Goal: Task Accomplishment & Management: Manage account settings

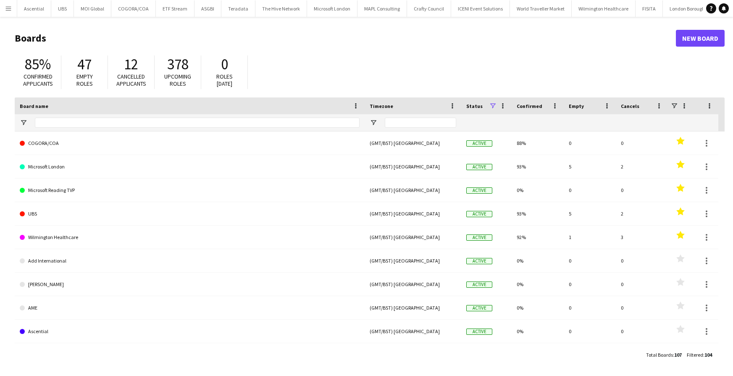
click at [10, 8] on app-icon "Menu" at bounding box center [8, 8] width 7 height 7
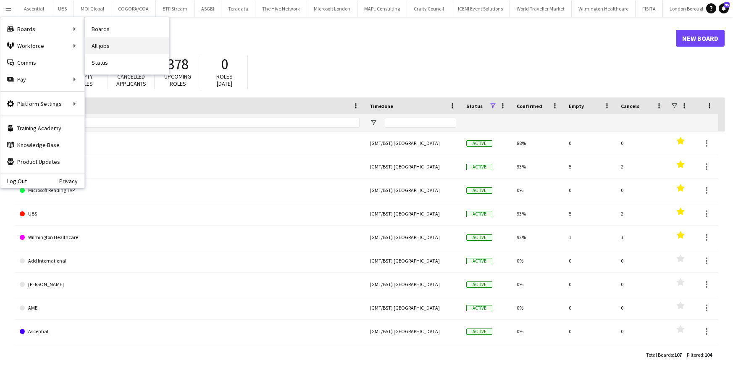
click at [108, 43] on link "All jobs" at bounding box center [127, 45] width 84 height 17
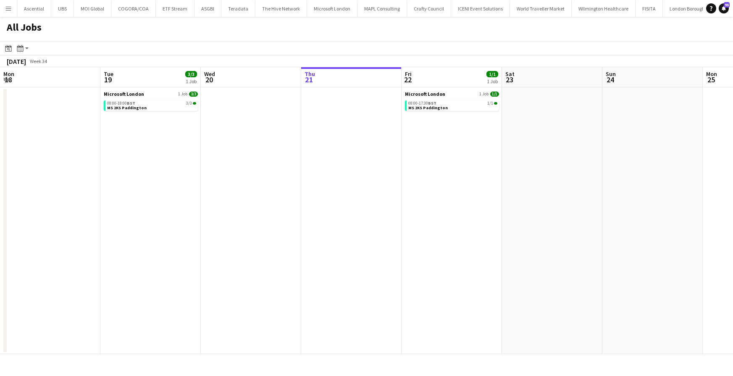
scroll to position [0, 201]
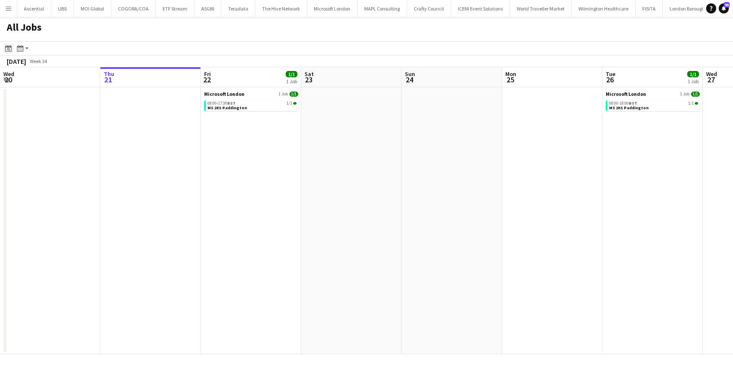
click at [8, 50] on icon "Date picker" at bounding box center [8, 48] width 7 height 7
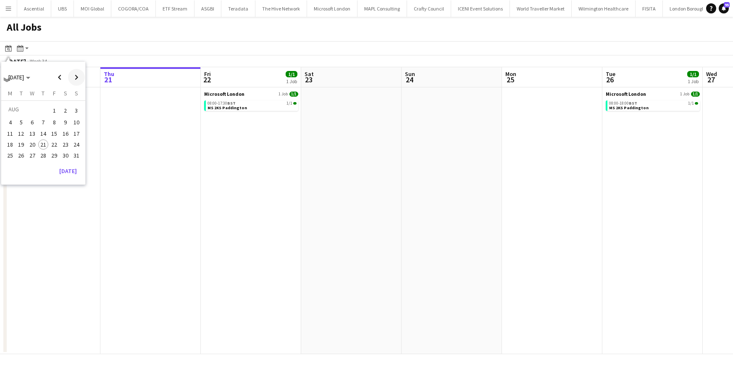
click at [76, 75] on span "Next month" at bounding box center [76, 77] width 17 height 17
click at [43, 120] on span "4" at bounding box center [43, 120] width 10 height 10
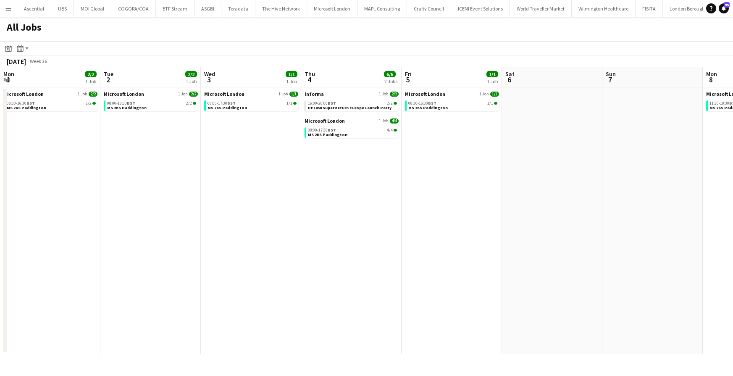
scroll to position [0, 288]
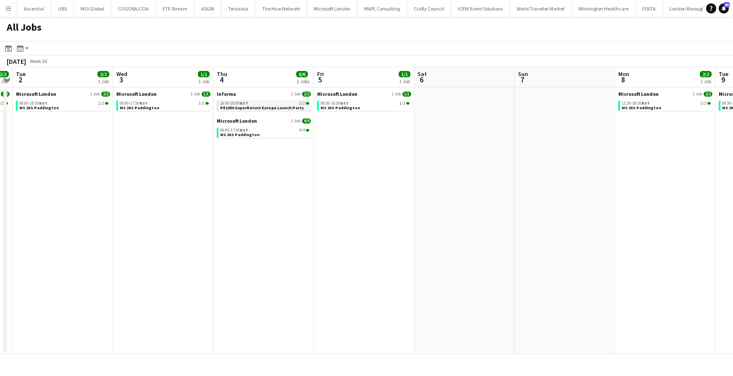
click at [260, 107] on span "PE1050 SuperReturn Europe Launch Party" at bounding box center [262, 107] width 84 height 5
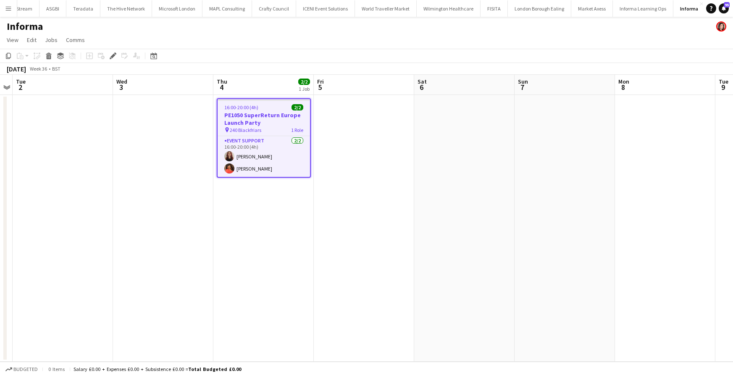
click at [8, 7] on app-icon "Menu" at bounding box center [8, 8] width 7 height 7
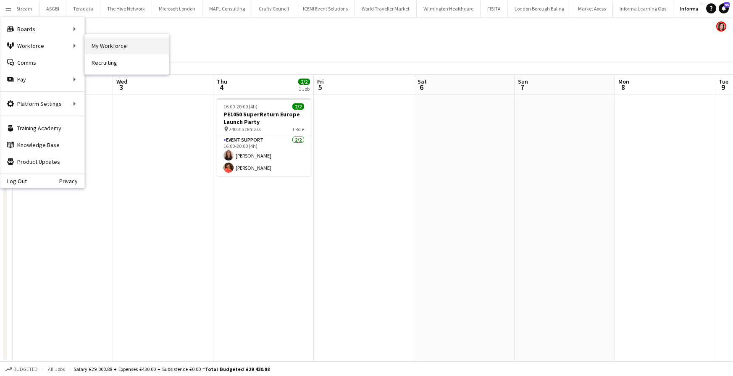
click at [119, 45] on link "My Workforce" at bounding box center [127, 45] width 84 height 17
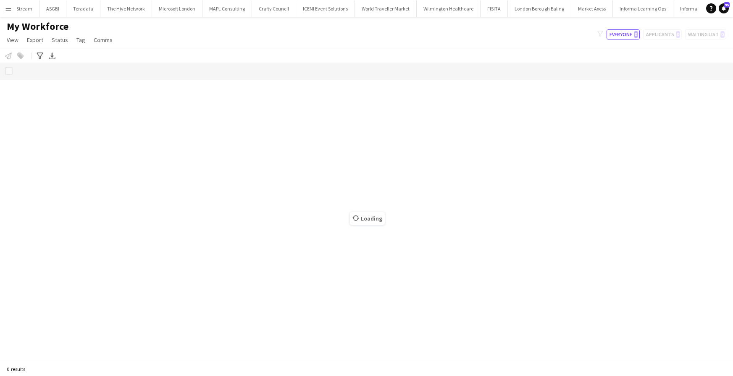
scroll to position [0, 154]
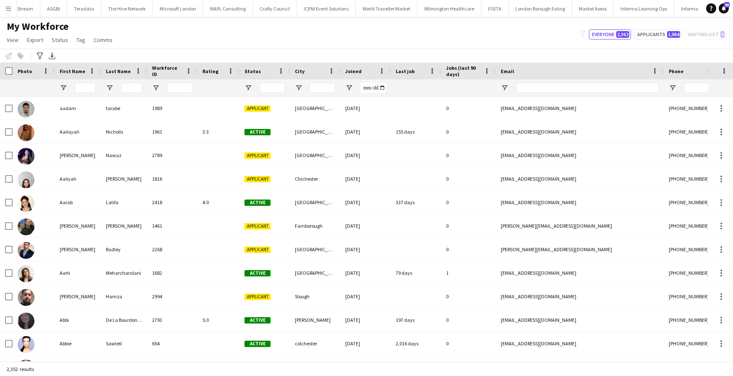
type input "*******"
type input "**********"
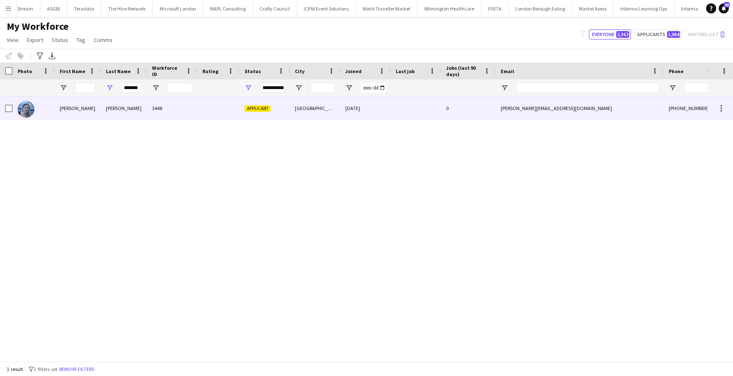
click at [77, 105] on div "Hannah" at bounding box center [78, 108] width 46 height 23
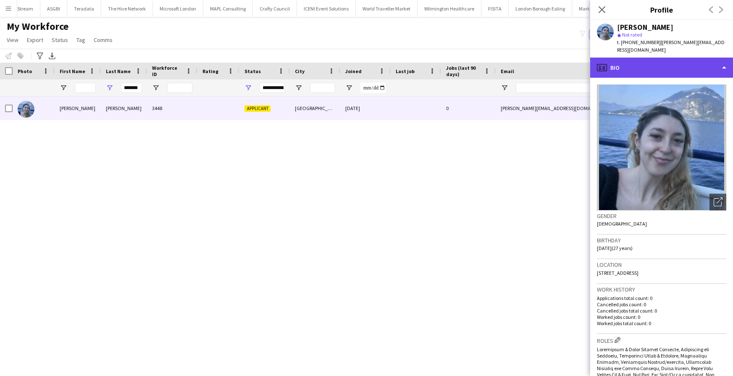
click at [688, 69] on div "profile Bio" at bounding box center [661, 68] width 143 height 20
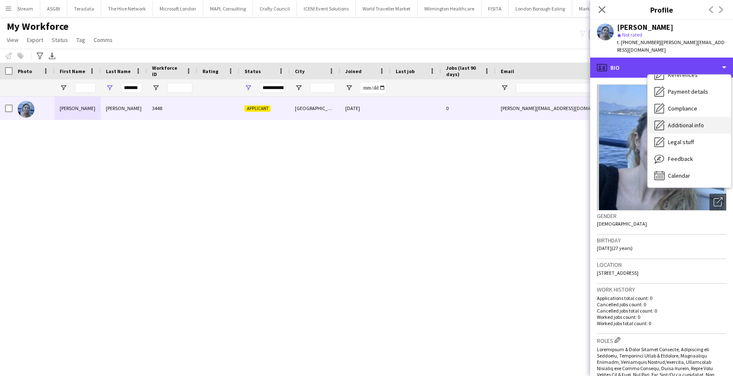
scroll to position [96, 0]
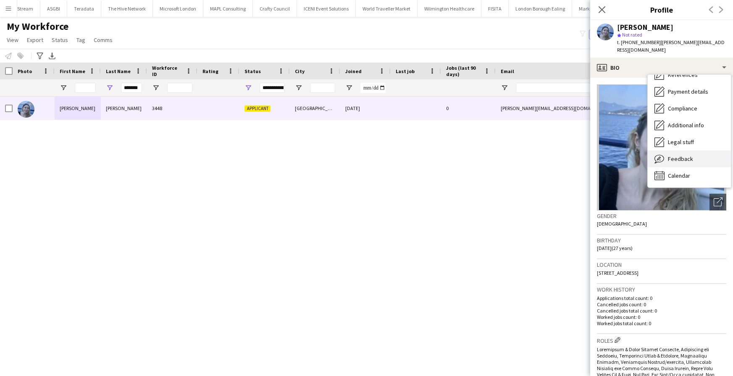
click at [692, 159] on div "Feedback Feedback" at bounding box center [689, 158] width 83 height 17
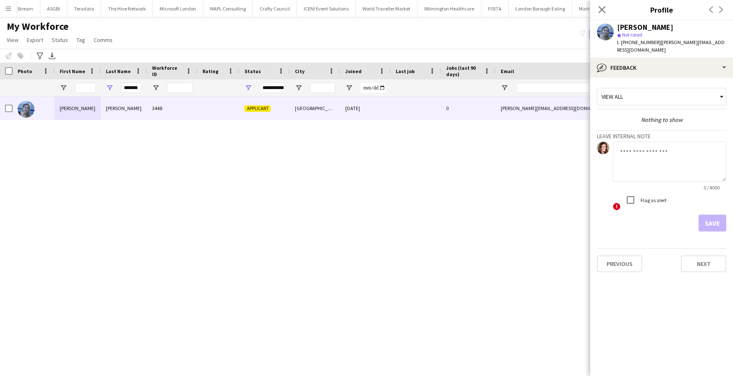
click at [648, 151] on textarea at bounding box center [669, 162] width 113 height 40
click at [649, 151] on textarea "*****" at bounding box center [669, 162] width 113 height 40
type textarea "*"
click at [665, 161] on textarea at bounding box center [669, 162] width 113 height 40
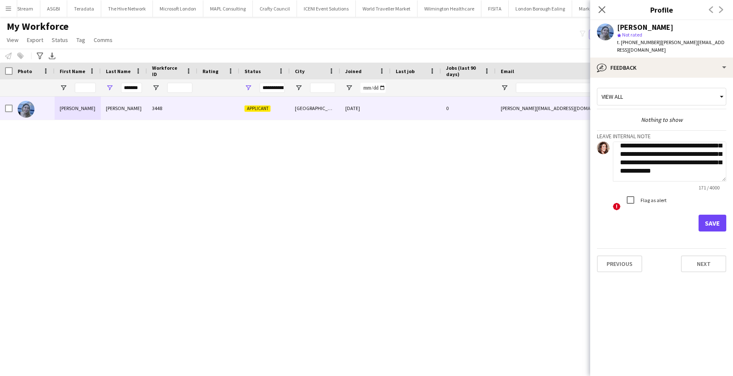
scroll to position [17, 0]
type textarea "**********"
click at [708, 223] on button "Save" at bounding box center [712, 223] width 28 height 17
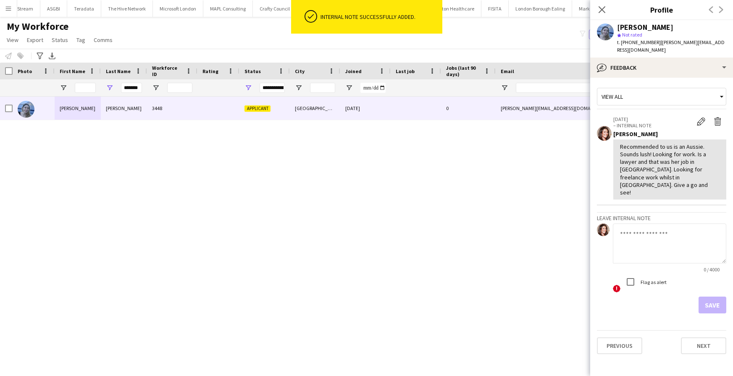
scroll to position [0, 0]
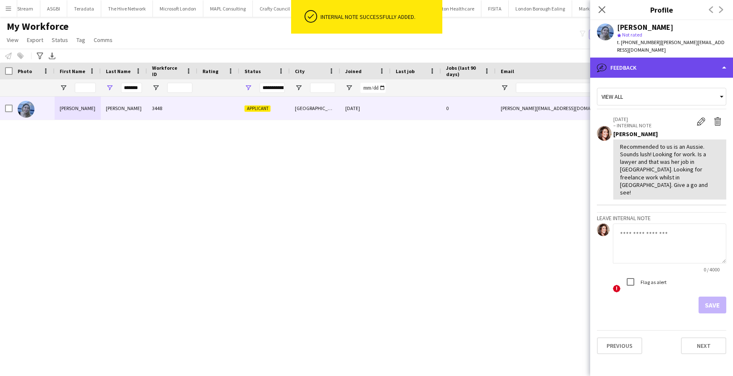
click at [661, 62] on div "bubble-pencil Feedback" at bounding box center [661, 68] width 143 height 20
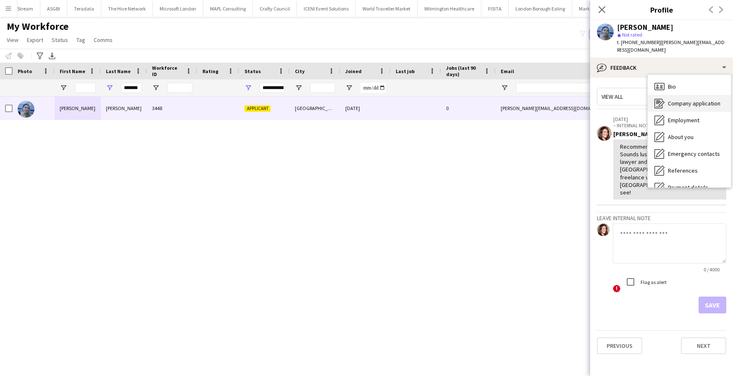
click at [681, 105] on span "Company application" at bounding box center [694, 104] width 52 height 8
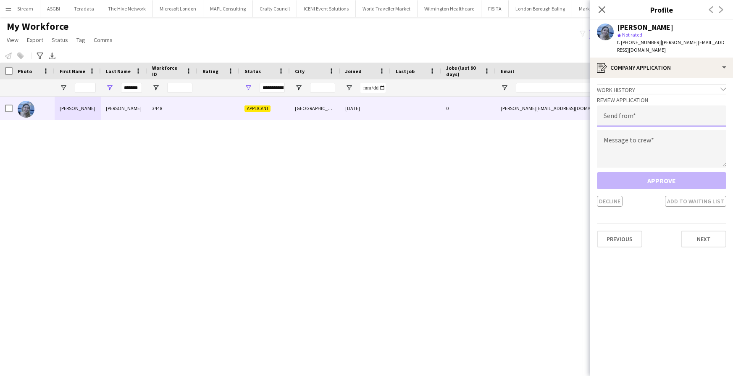
click at [646, 123] on input "email" at bounding box center [661, 115] width 129 height 21
type input "**********"
click at [637, 153] on textarea at bounding box center [661, 149] width 129 height 38
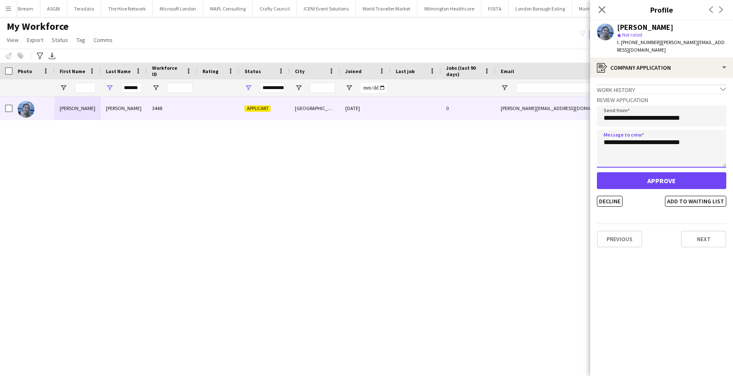
type textarea "**********"
click at [673, 180] on button "Approve" at bounding box center [661, 180] width 129 height 17
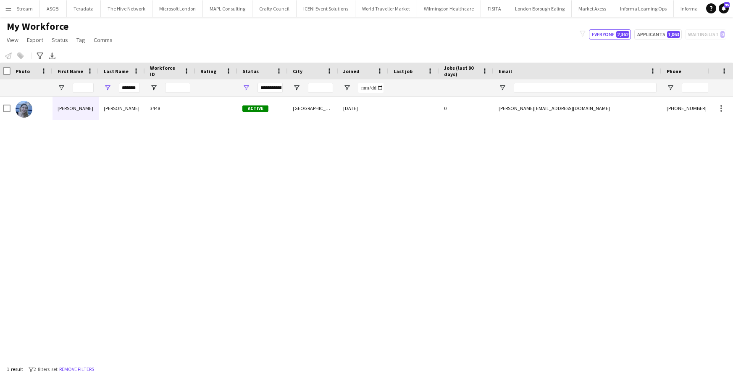
scroll to position [0, 154]
click at [317, 11] on button "ICENI Event Solutions Close" at bounding box center [326, 8] width 59 height 16
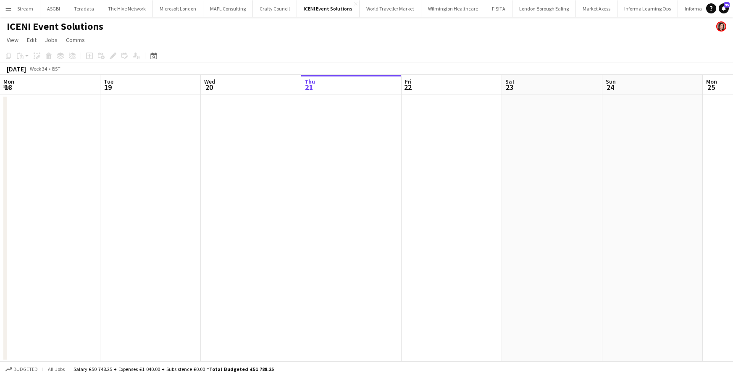
scroll to position [0, 201]
click at [154, 56] on icon at bounding box center [153, 56] width 3 height 3
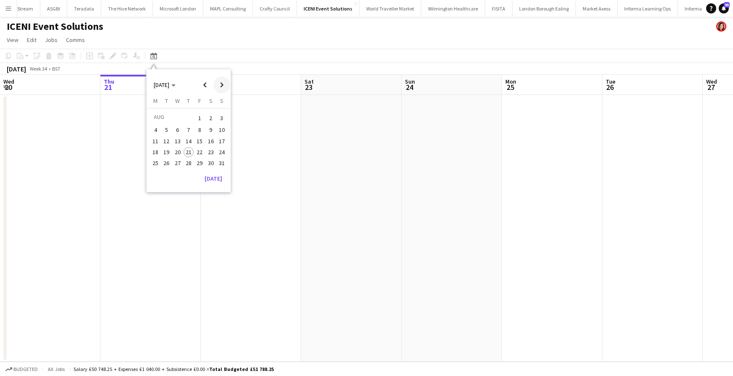
click at [223, 84] on span "Next month" at bounding box center [221, 84] width 17 height 17
click at [176, 158] on span "24" at bounding box center [178, 161] width 10 height 10
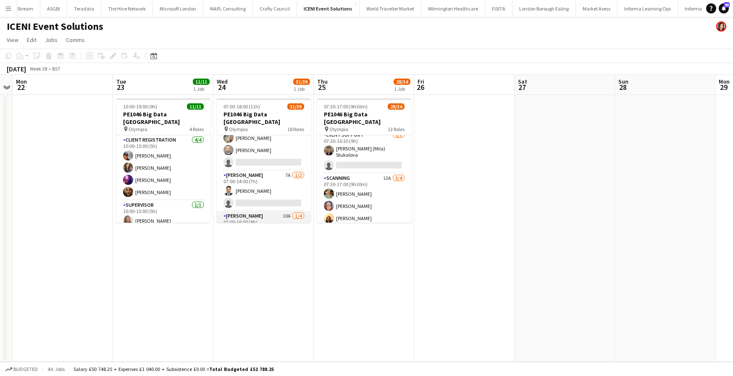
scroll to position [105, 0]
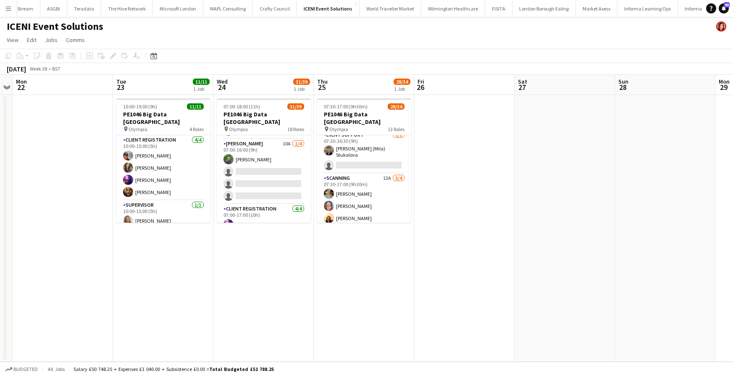
drag, startPoint x: 242, startPoint y: 165, endPoint x: 517, endPoint y: 199, distance: 276.7
click at [242, 165] on app-card-role "Usher 10A 1/4 07:00-16:00 (9h) Maurice Hunt single-neutral-actions single-neutr…" at bounding box center [264, 171] width 94 height 65
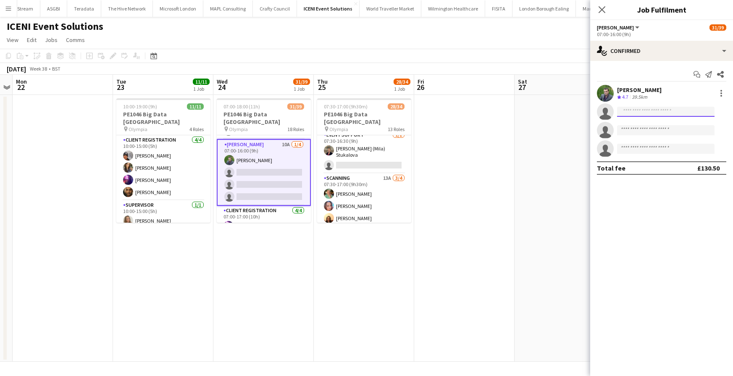
click at [648, 110] on input at bounding box center [665, 112] width 97 height 10
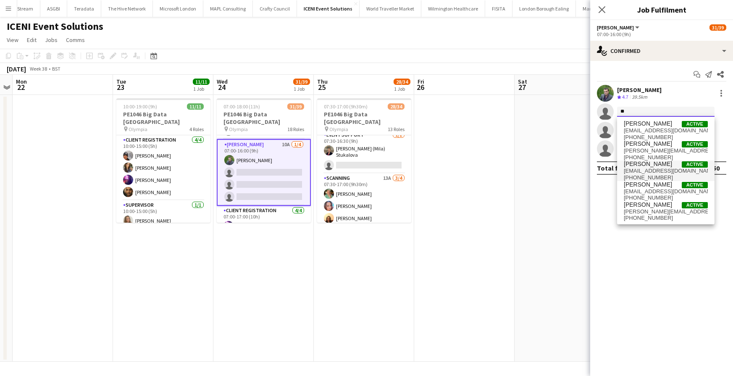
type input "*"
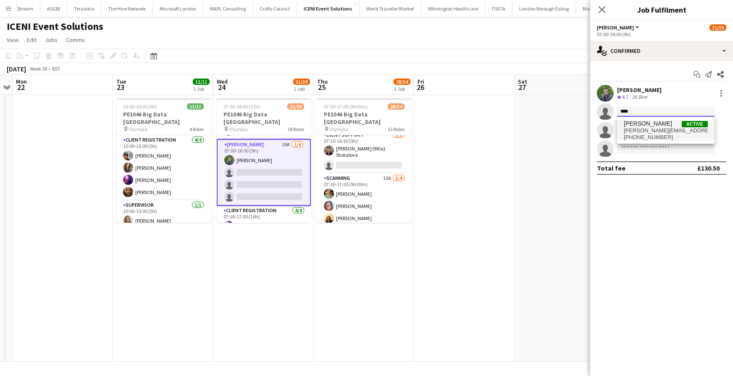
type input "****"
click at [668, 132] on span "hannah.spadaro@hotmail.com.au" at bounding box center [666, 130] width 84 height 7
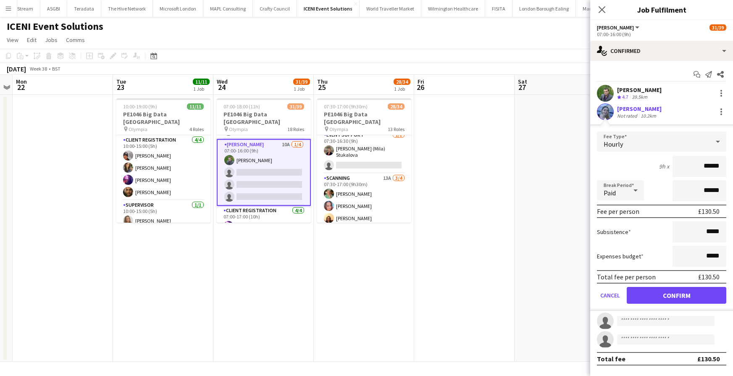
click at [677, 296] on button "Confirm" at bounding box center [677, 295] width 100 height 17
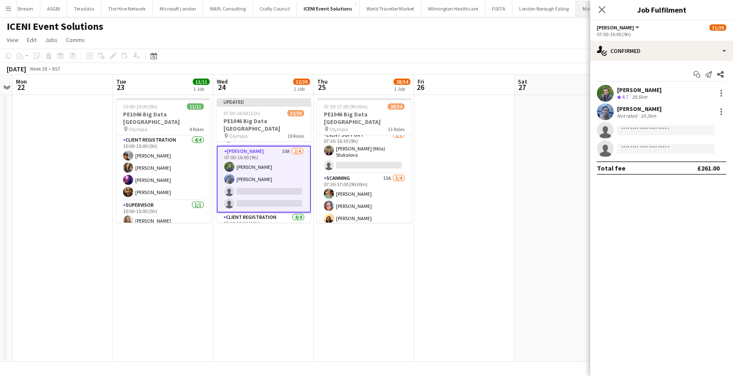
click at [604, 8] on icon "Close pop-in" at bounding box center [601, 9] width 7 height 7
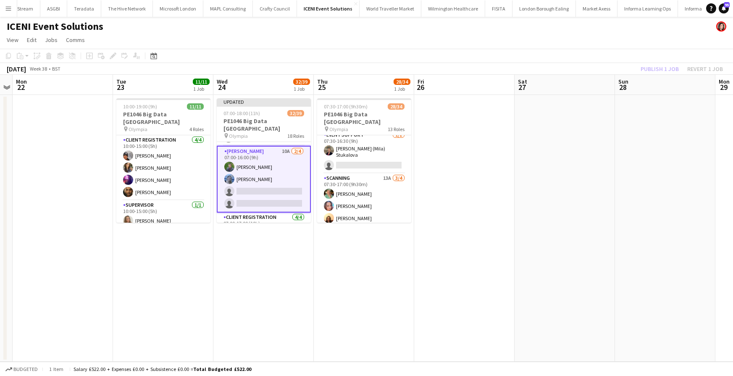
drag, startPoint x: 564, startPoint y: 36, endPoint x: 574, endPoint y: 39, distance: 10.2
click at [565, 36] on app-page-menu "View Day view expanded Day view collapsed Month view Date picker Jump to today …" at bounding box center [366, 41] width 733 height 16
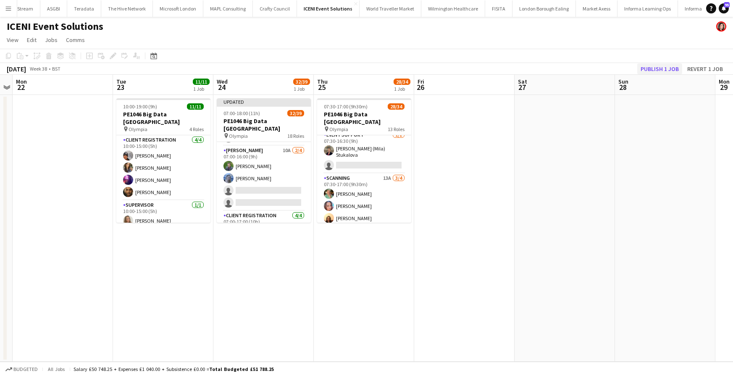
click at [664, 69] on button "Publish 1 job" at bounding box center [659, 68] width 45 height 11
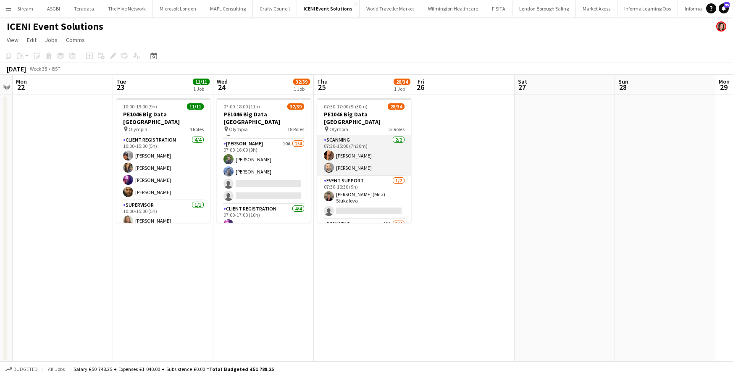
scroll to position [0, 0]
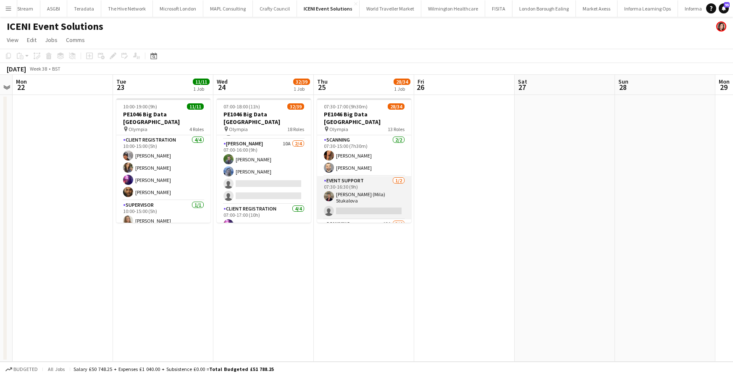
click at [355, 191] on app-card-role "Event Support 1/2 07:30-16:30 (9h) Luydmila (Mila) Stukalova single-neutral-act…" at bounding box center [364, 197] width 94 height 43
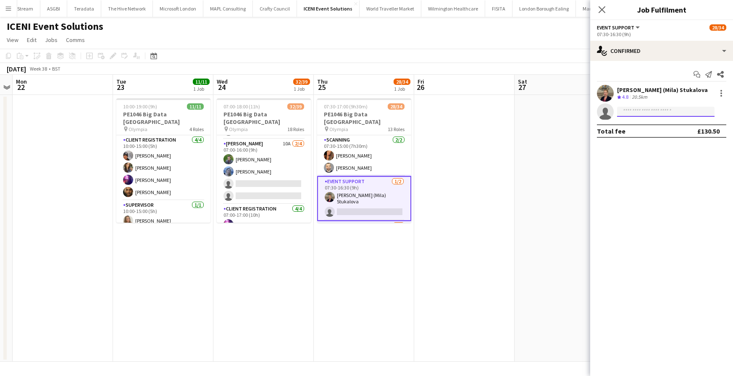
click at [644, 113] on input at bounding box center [665, 112] width 97 height 10
type input "****"
click at [657, 133] on span "hannah.spadaro@hotmail.com.au" at bounding box center [666, 130] width 84 height 7
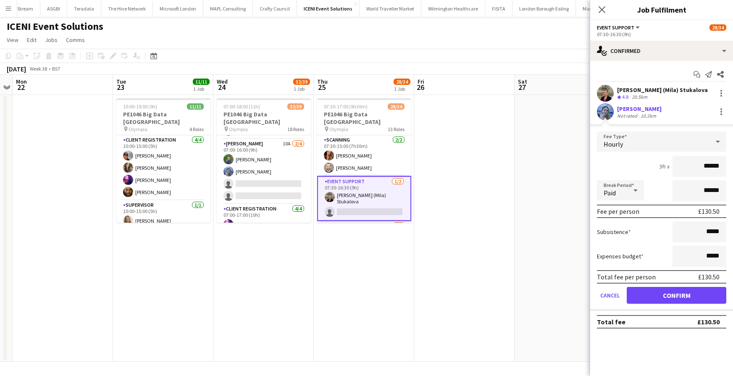
click at [681, 296] on button "Confirm" at bounding box center [677, 295] width 100 height 17
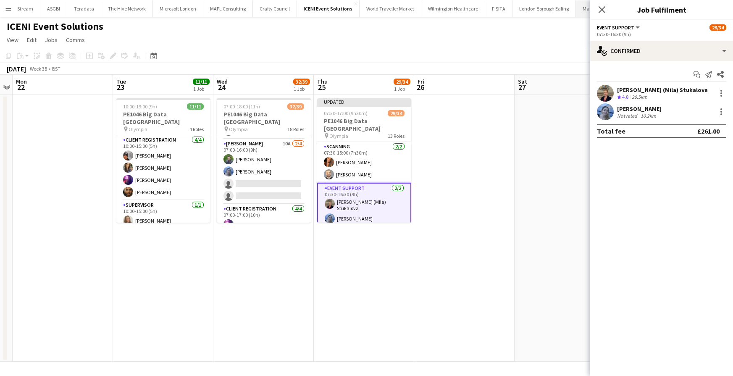
click at [601, 9] on icon at bounding box center [601, 9] width 7 height 7
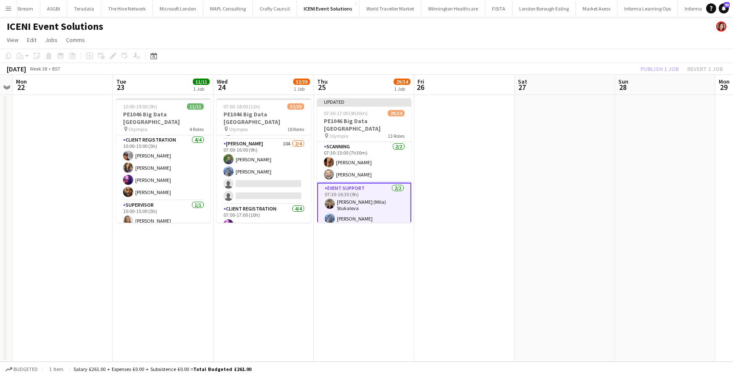
click at [576, 45] on app-page-menu "View Day view expanded Day view collapsed Month view Date picker Jump to today …" at bounding box center [366, 41] width 733 height 16
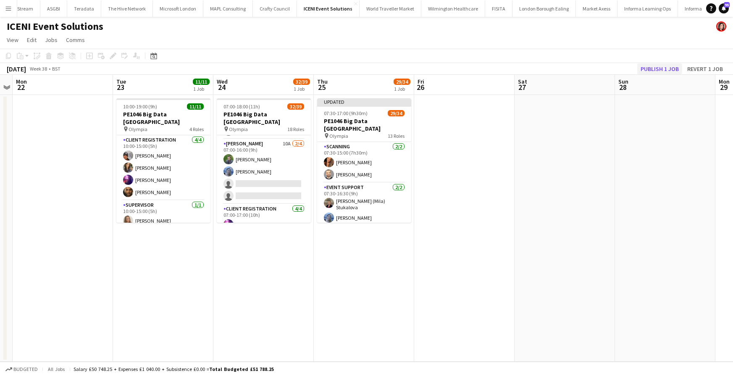
click at [655, 66] on button "Publish 1 job" at bounding box center [659, 68] width 45 height 11
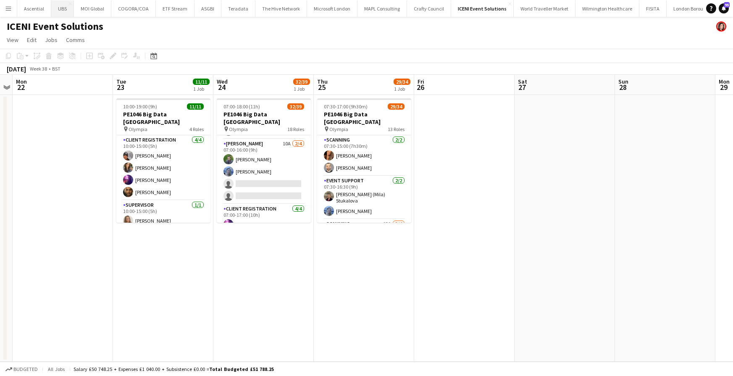
click at [63, 7] on button "UBS Close" at bounding box center [62, 8] width 23 height 16
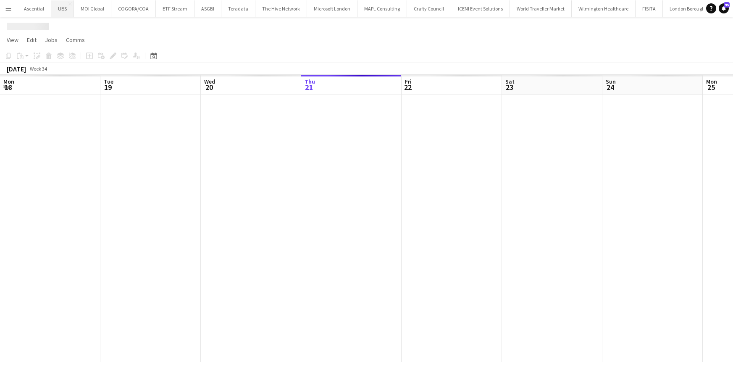
scroll to position [0, 201]
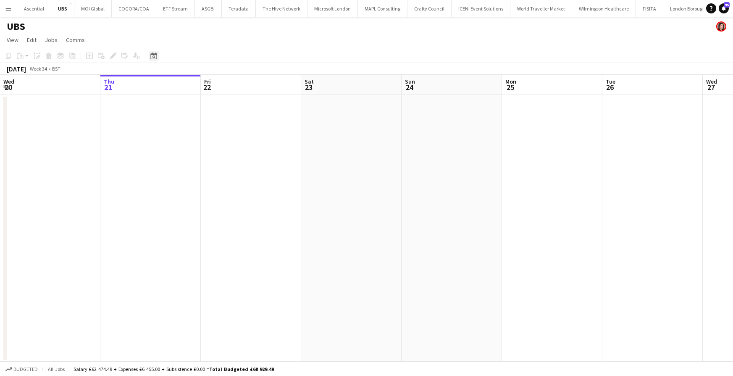
click at [155, 56] on icon at bounding box center [153, 56] width 3 height 3
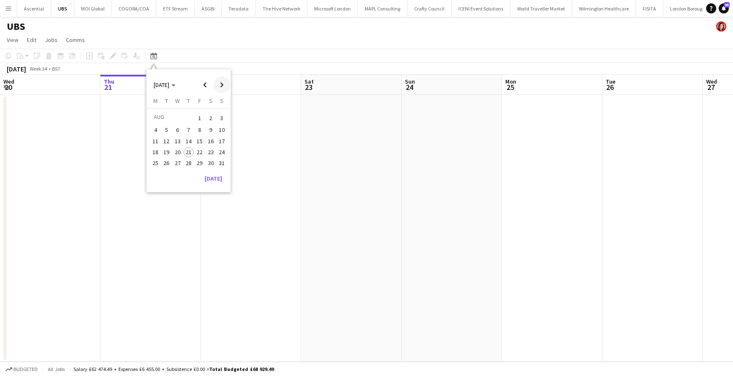
click at [219, 84] on span "Next month" at bounding box center [221, 84] width 17 height 17
click at [218, 84] on span "Next month" at bounding box center [221, 84] width 17 height 17
click at [168, 142] on span "11" at bounding box center [167, 141] width 10 height 10
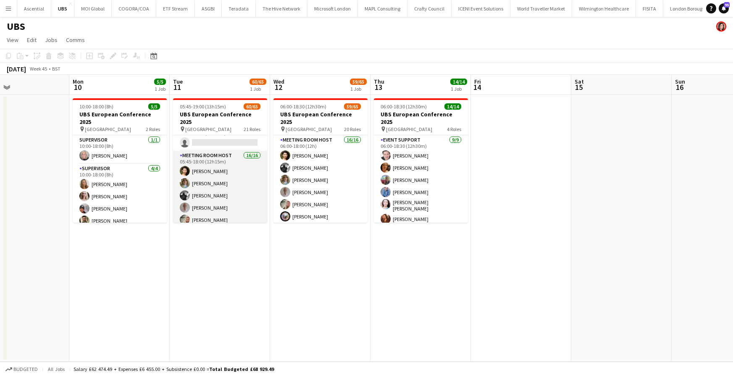
scroll to position [607, 0]
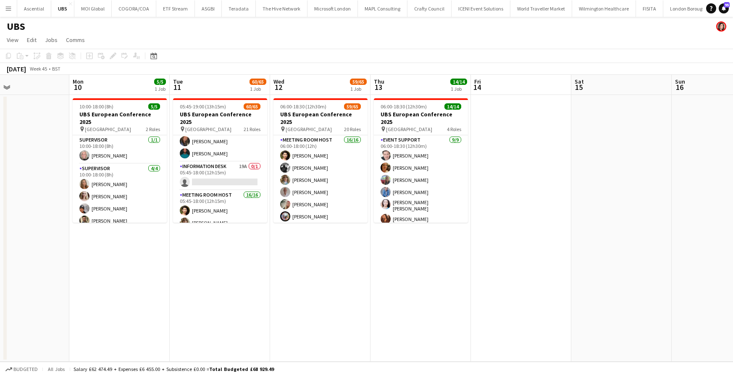
drag, startPoint x: 207, startPoint y: 175, endPoint x: 270, endPoint y: 194, distance: 66.4
click at [207, 175] on app-card-role "Information Desk 19A 0/1 05:45-18:00 (12h15m) single-neutral-actions" at bounding box center [220, 176] width 94 height 29
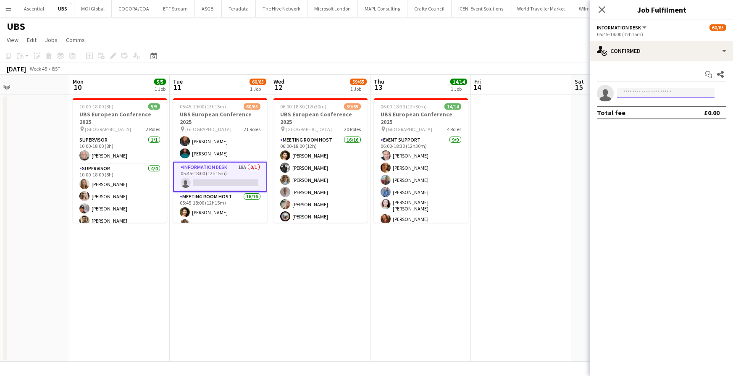
click at [672, 91] on input at bounding box center [665, 93] width 97 height 10
type input "*"
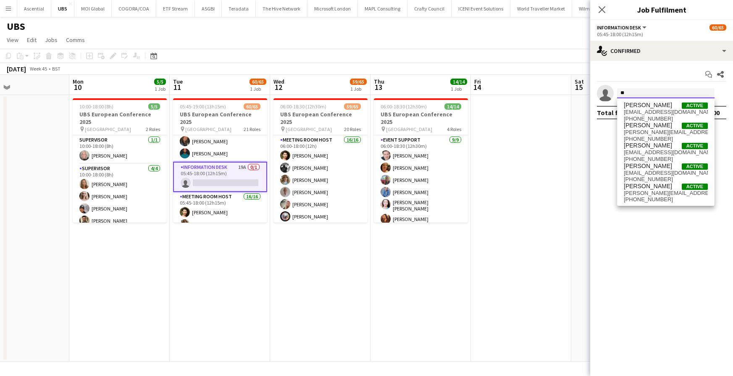
type input "*"
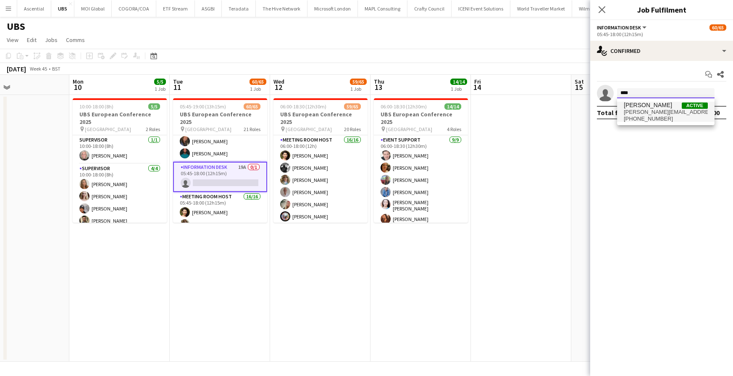
type input "****"
drag, startPoint x: 650, startPoint y: 111, endPoint x: 658, endPoint y: 127, distance: 17.9
click at [650, 111] on span "hannah.spadaro@hotmail.com.au" at bounding box center [666, 112] width 84 height 7
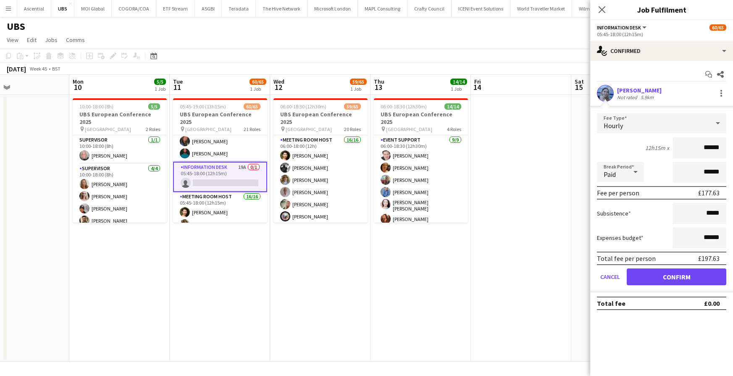
click at [679, 278] on button "Confirm" at bounding box center [677, 276] width 100 height 17
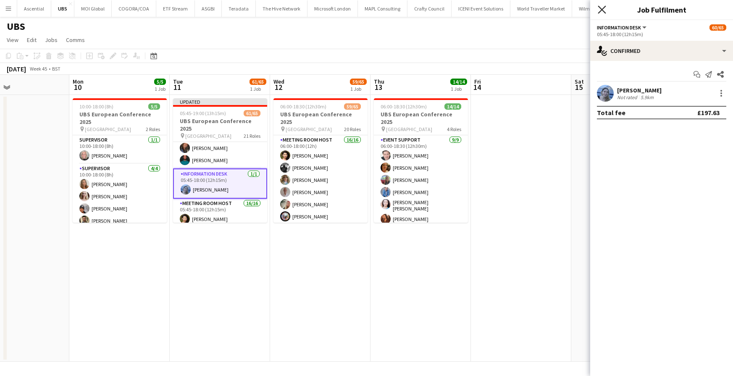
click at [603, 10] on icon "Close pop-in" at bounding box center [602, 9] width 8 height 8
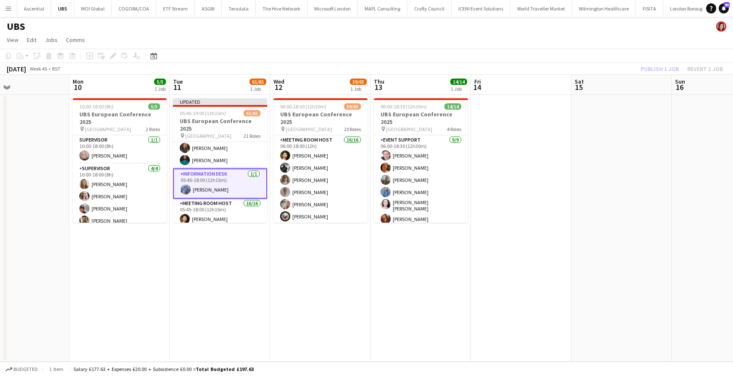
click at [545, 37] on app-page-menu "View Day view expanded Day view collapsed Month view Date picker Jump to today …" at bounding box center [366, 41] width 733 height 16
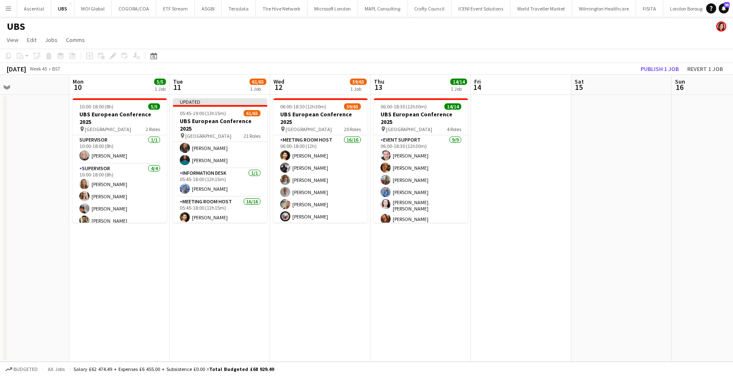
drag, startPoint x: 661, startPoint y: 68, endPoint x: 653, endPoint y: 69, distance: 8.1
click at [661, 68] on button "Publish 1 job" at bounding box center [659, 68] width 45 height 11
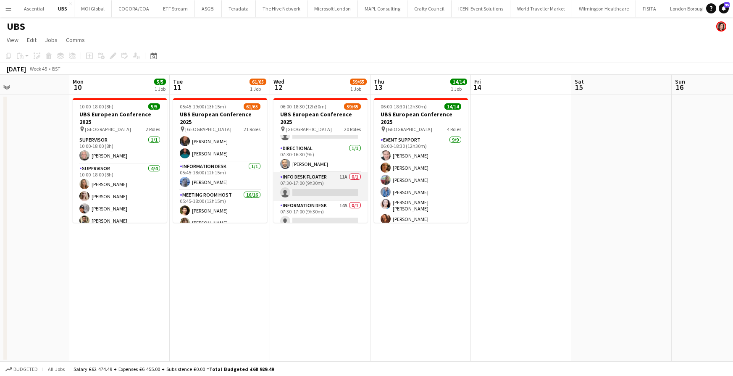
scroll to position [1032, 0]
click at [311, 207] on app-card-role "Information Desk 14A 0/1 07:30-17:00 (9h30m) single-neutral-actions" at bounding box center [320, 216] width 94 height 29
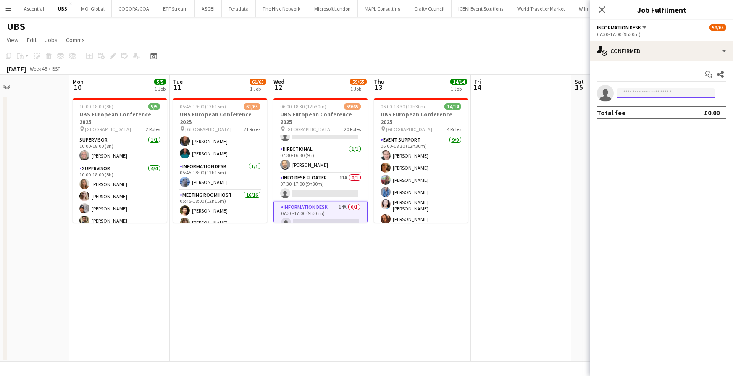
click at [643, 94] on input at bounding box center [665, 93] width 97 height 10
type input "****"
click at [658, 115] on span "+447909860417" at bounding box center [666, 118] width 84 height 7
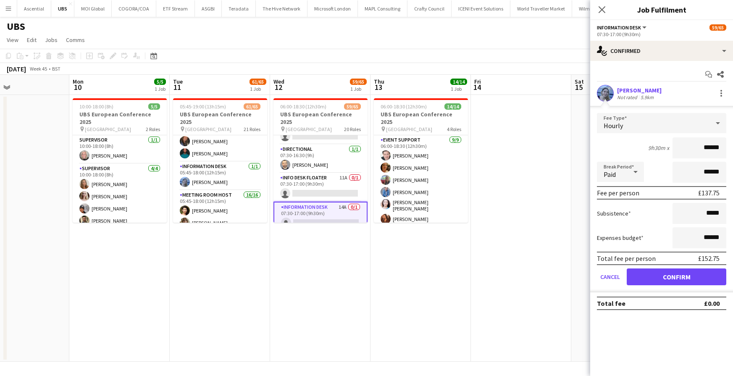
click at [679, 277] on button "Confirm" at bounding box center [677, 276] width 100 height 17
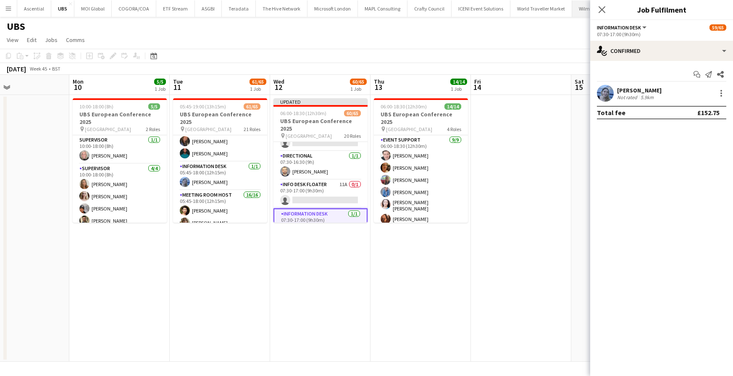
drag, startPoint x: 604, startPoint y: 9, endPoint x: 597, endPoint y: 13, distance: 7.9
click at [604, 9] on icon "Close pop-in" at bounding box center [601, 9] width 7 height 7
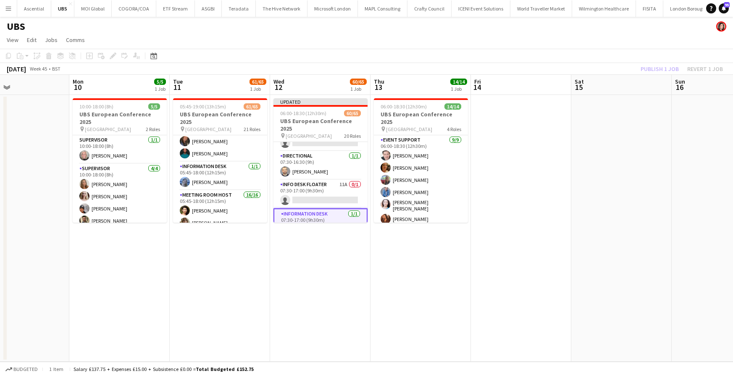
click at [556, 38] on app-page-menu "View Day view expanded Day view collapsed Month view Date picker Jump to today …" at bounding box center [366, 41] width 733 height 16
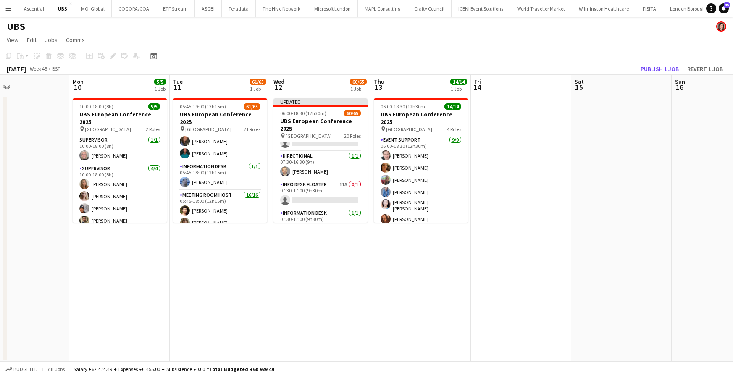
drag, startPoint x: 650, startPoint y: 66, endPoint x: 545, endPoint y: 54, distance: 105.2
click at [650, 65] on button "Publish 1 job" at bounding box center [659, 68] width 45 height 11
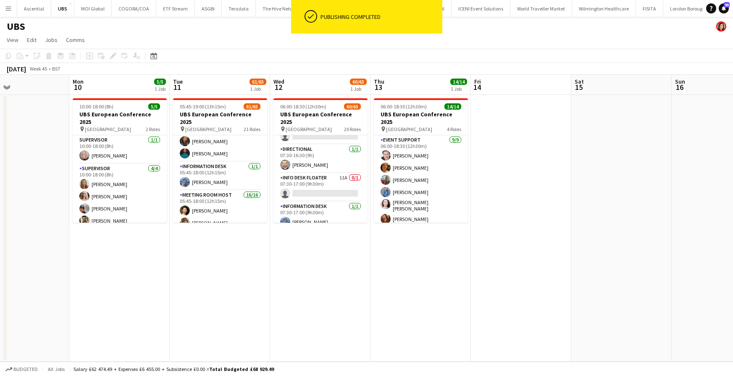
click at [8, 9] on app-icon "Menu" at bounding box center [8, 8] width 7 height 7
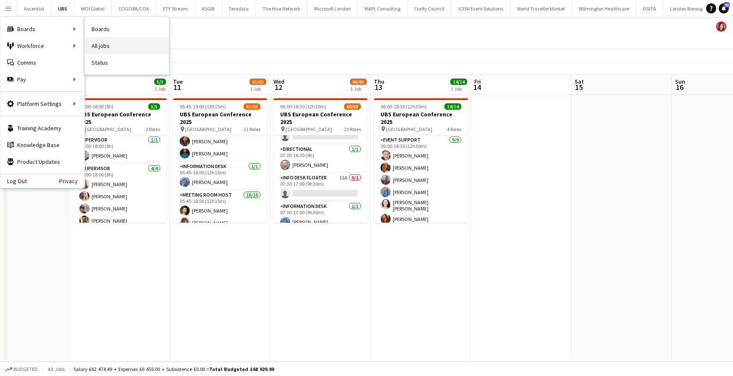
click at [112, 47] on link "All jobs" at bounding box center [127, 45] width 84 height 17
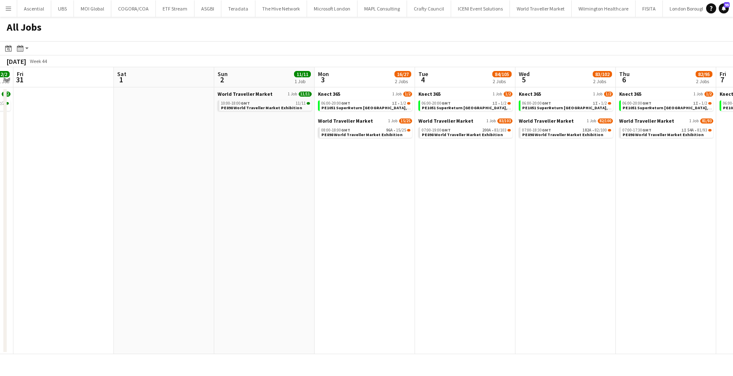
scroll to position [0, 294]
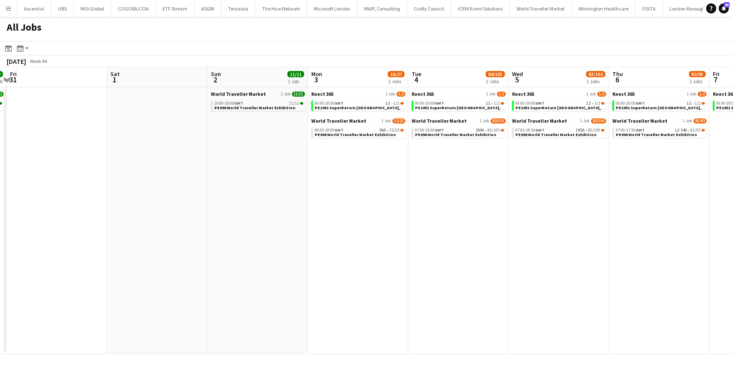
click at [440, 237] on app-date-cell "Knect 365 1 Job 1/2 06:00-20:00 GMT 1I • 1/2 PE1051 SuperReturn Europe, Amsterd…" at bounding box center [458, 220] width 100 height 267
click at [10, 9] on app-icon "Menu" at bounding box center [8, 8] width 7 height 7
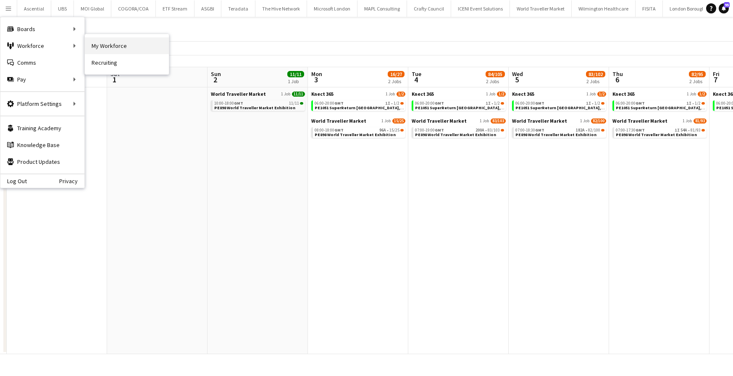
click at [110, 43] on link "My Workforce" at bounding box center [127, 45] width 84 height 17
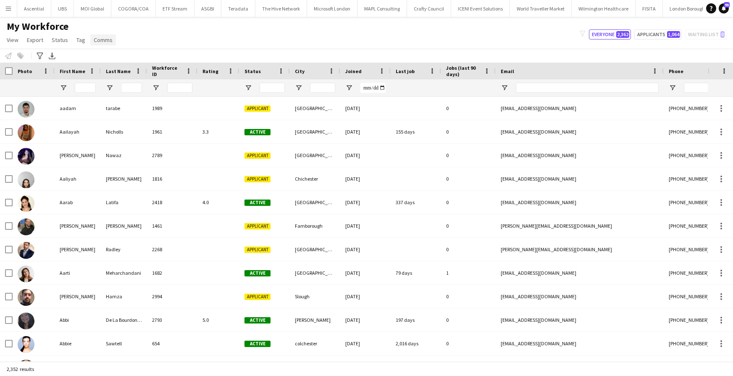
type input "*******"
type input "**********"
